Goal: Transaction & Acquisition: Subscribe to service/newsletter

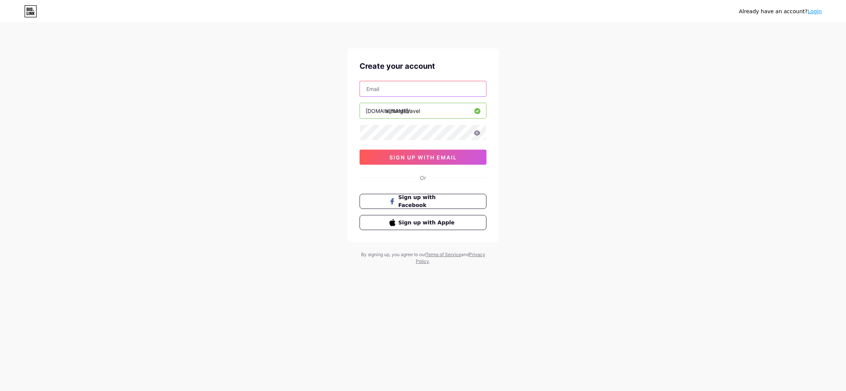
click at [373, 94] on input "text" at bounding box center [423, 88] width 126 height 15
click at [386, 88] on input "text" at bounding box center [423, 88] width 126 height 15
type input "[EMAIL_ADDRESS][DOMAIN_NAME]"
click at [479, 133] on icon at bounding box center [477, 132] width 6 height 5
click at [458, 156] on button "sign up with email" at bounding box center [423, 157] width 127 height 15
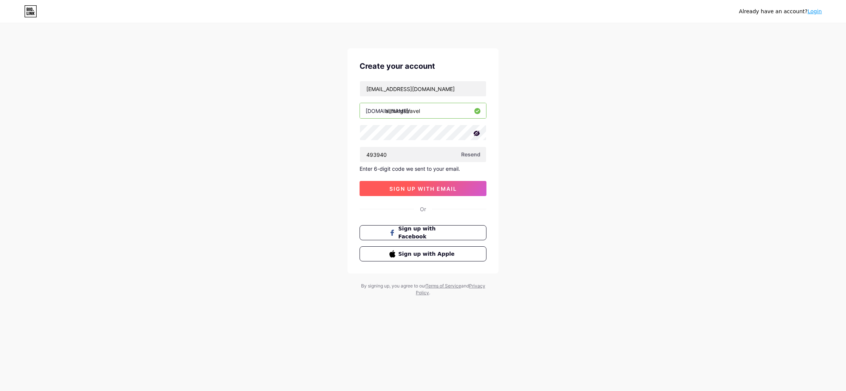
type input "493940"
click at [439, 182] on button "sign up with email" at bounding box center [423, 188] width 127 height 15
